Goal: Transaction & Acquisition: Download file/media

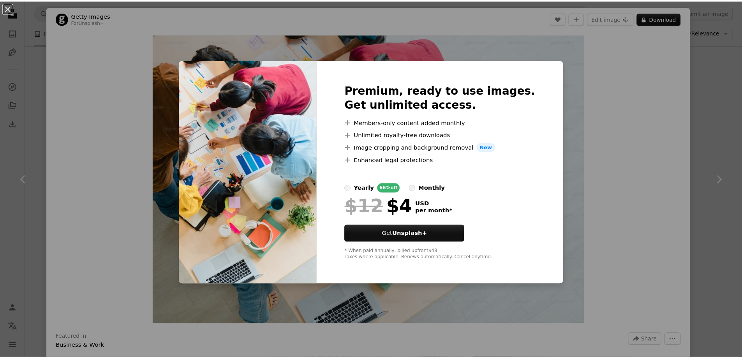
scroll to position [146, 0]
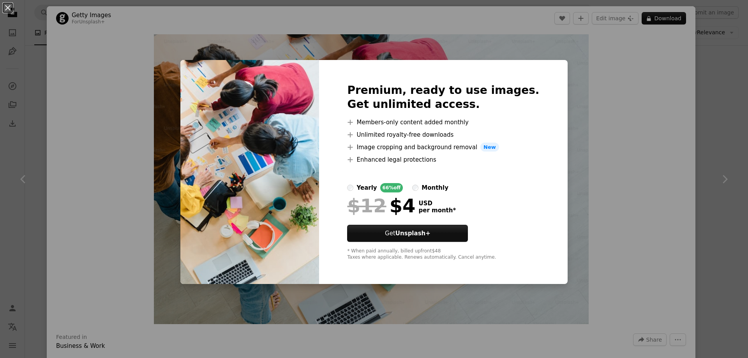
click at [660, 122] on div "An X shape Premium, ready to use images. Get unlimited access. A plus sign Memb…" at bounding box center [374, 179] width 748 height 358
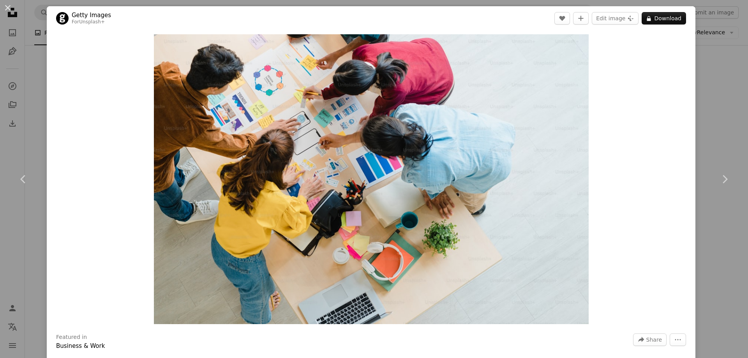
click at [705, 112] on div "An X shape Chevron left Chevron right Getty Images For Unsplash+ A heart A plus…" at bounding box center [374, 179] width 748 height 358
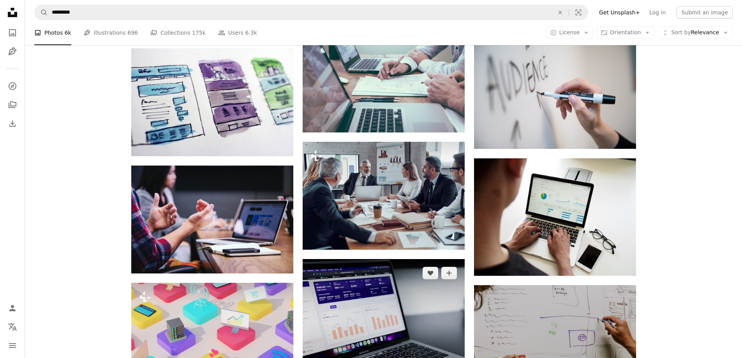
scroll to position [994, 0]
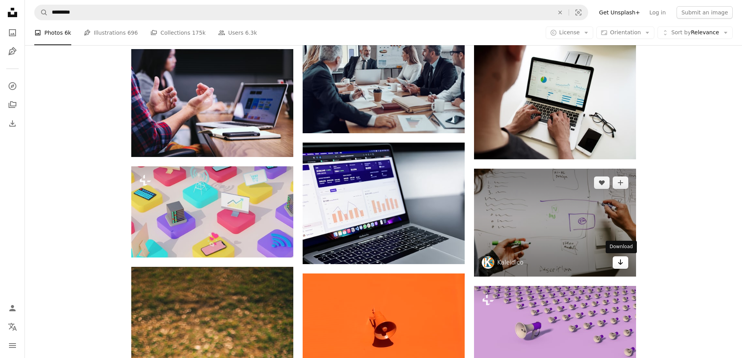
click at [620, 261] on icon "Arrow pointing down" at bounding box center [621, 262] width 6 height 9
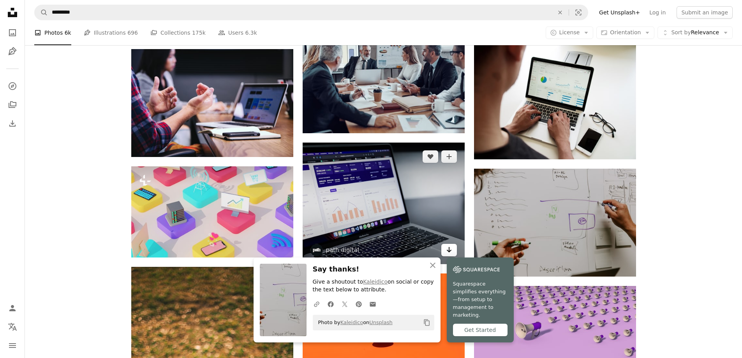
click at [448, 253] on icon "Arrow pointing down" at bounding box center [449, 249] width 6 height 9
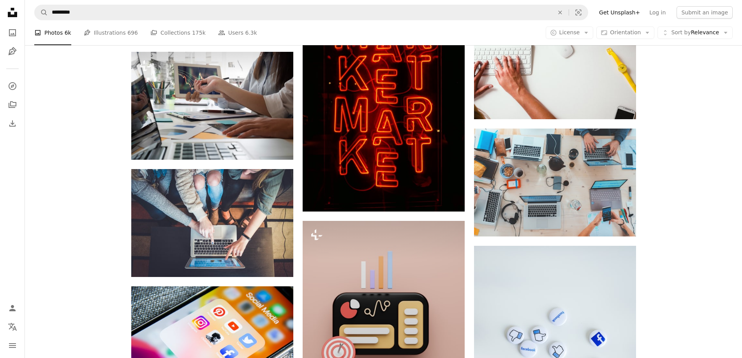
scroll to position [1169, 0]
